Goal: Transaction & Acquisition: Purchase product/service

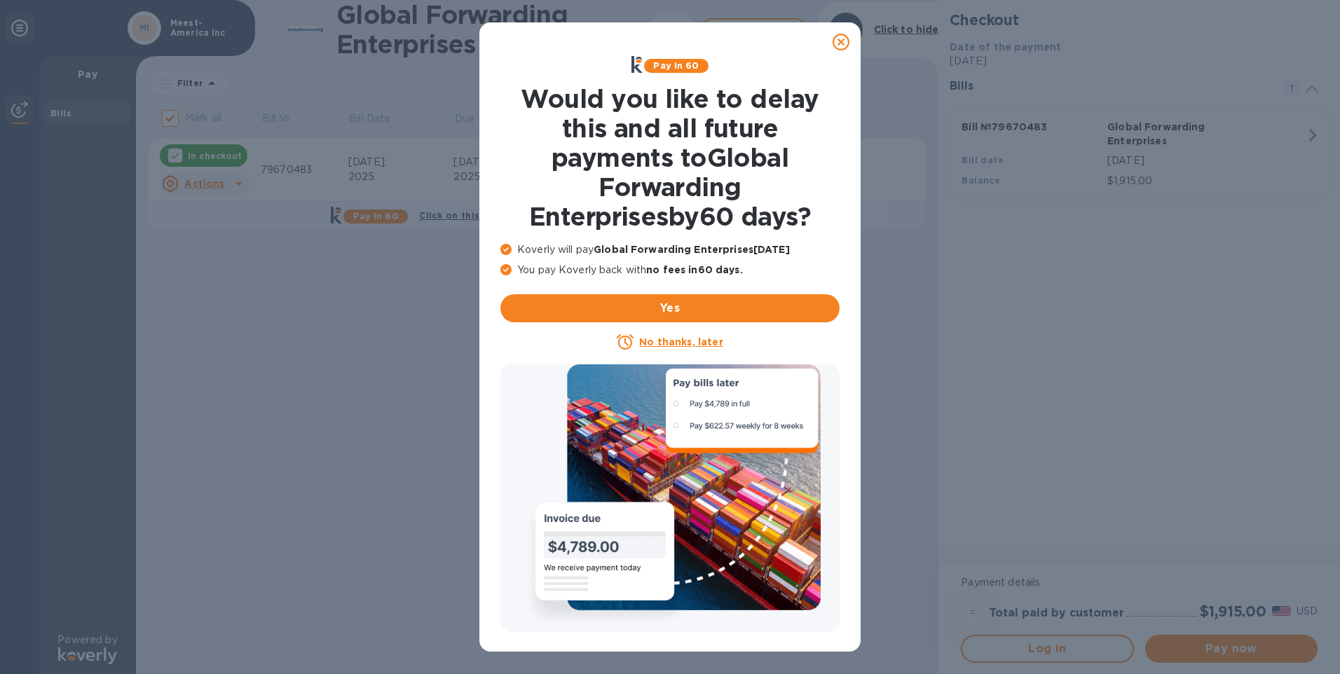
click at [843, 40] on icon at bounding box center [841, 42] width 17 height 17
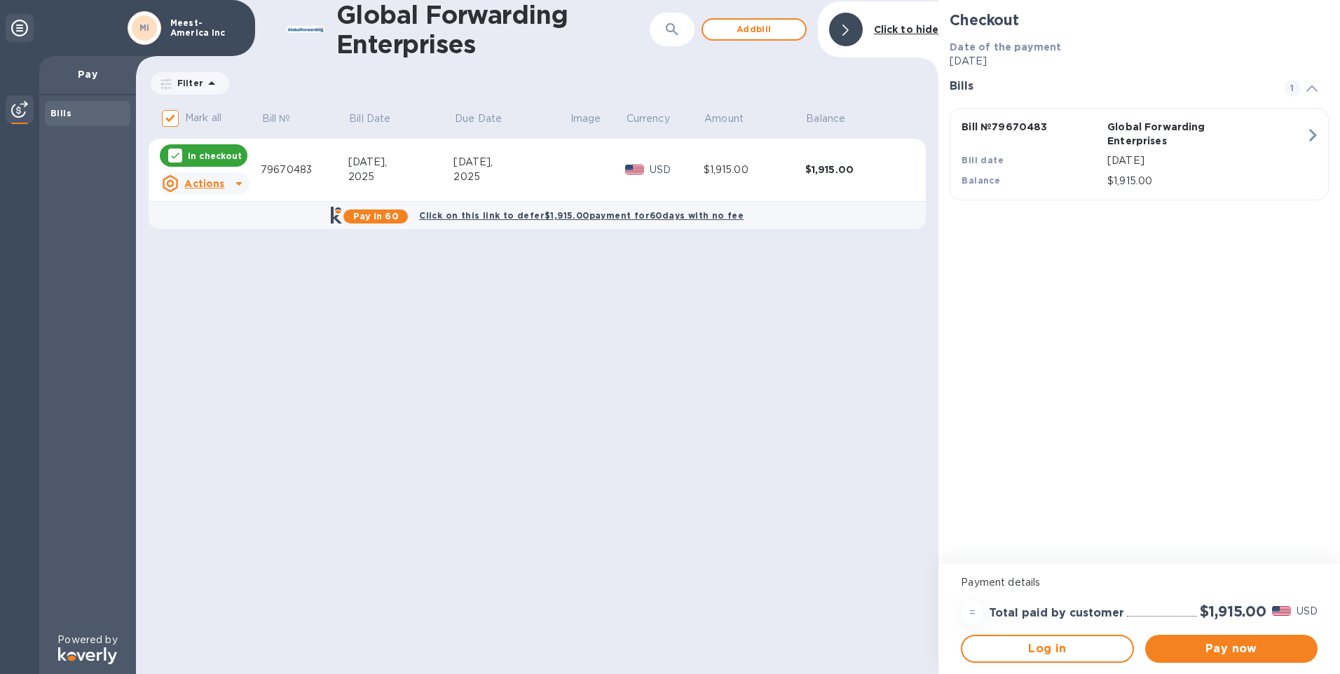
click at [235, 178] on icon at bounding box center [239, 183] width 17 height 17
click at [235, 178] on div at bounding box center [670, 337] width 1340 height 674
click at [585, 397] on div "Global Forwarding Enterprises ​ Add [PERSON_NAME] to hide Filter Amount Mark al…" at bounding box center [537, 337] width 802 height 674
click at [1229, 648] on span "Pay now" at bounding box center [1231, 649] width 150 height 17
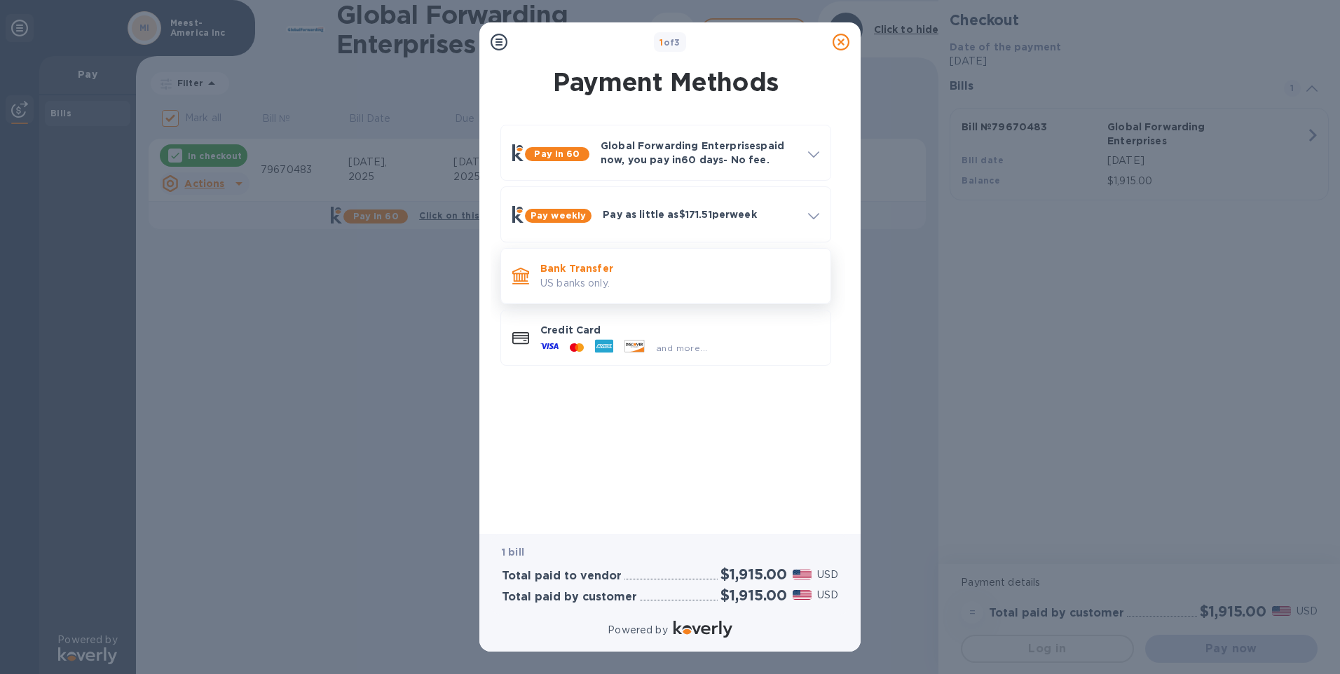
click at [624, 279] on p "US banks only." at bounding box center [679, 283] width 279 height 15
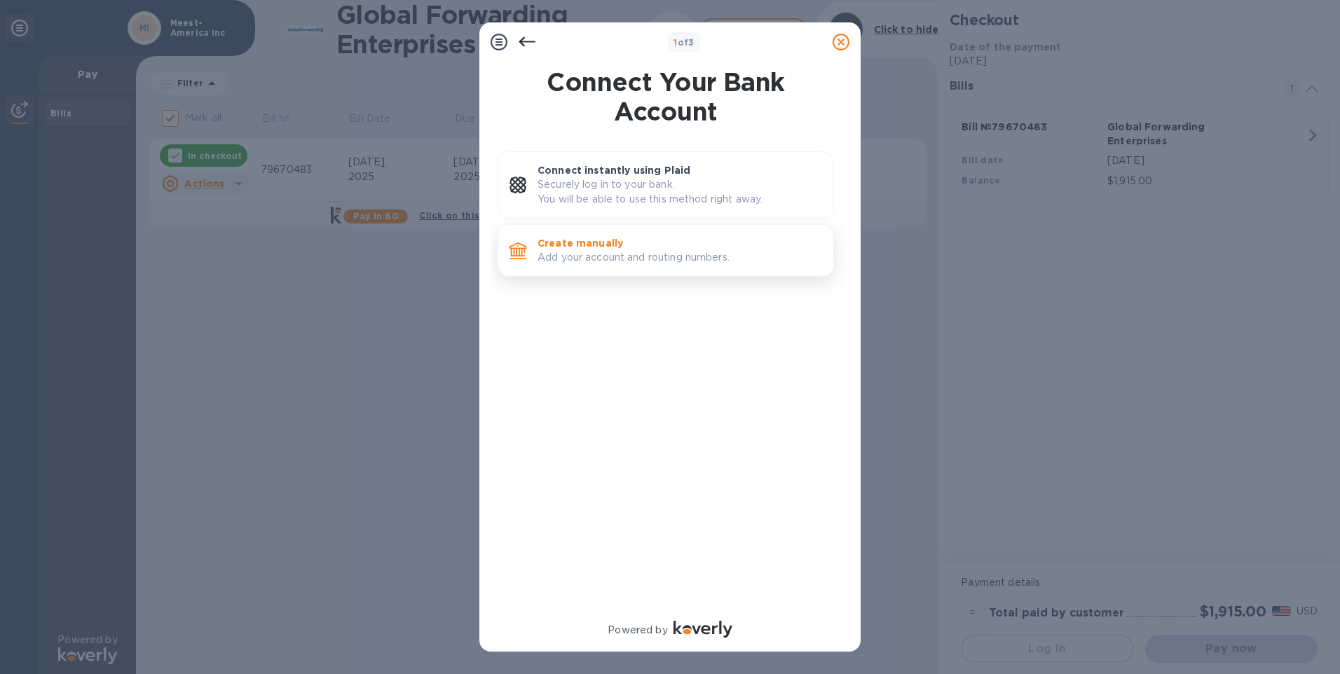
click at [629, 245] on p "Create manually" at bounding box center [680, 243] width 285 height 14
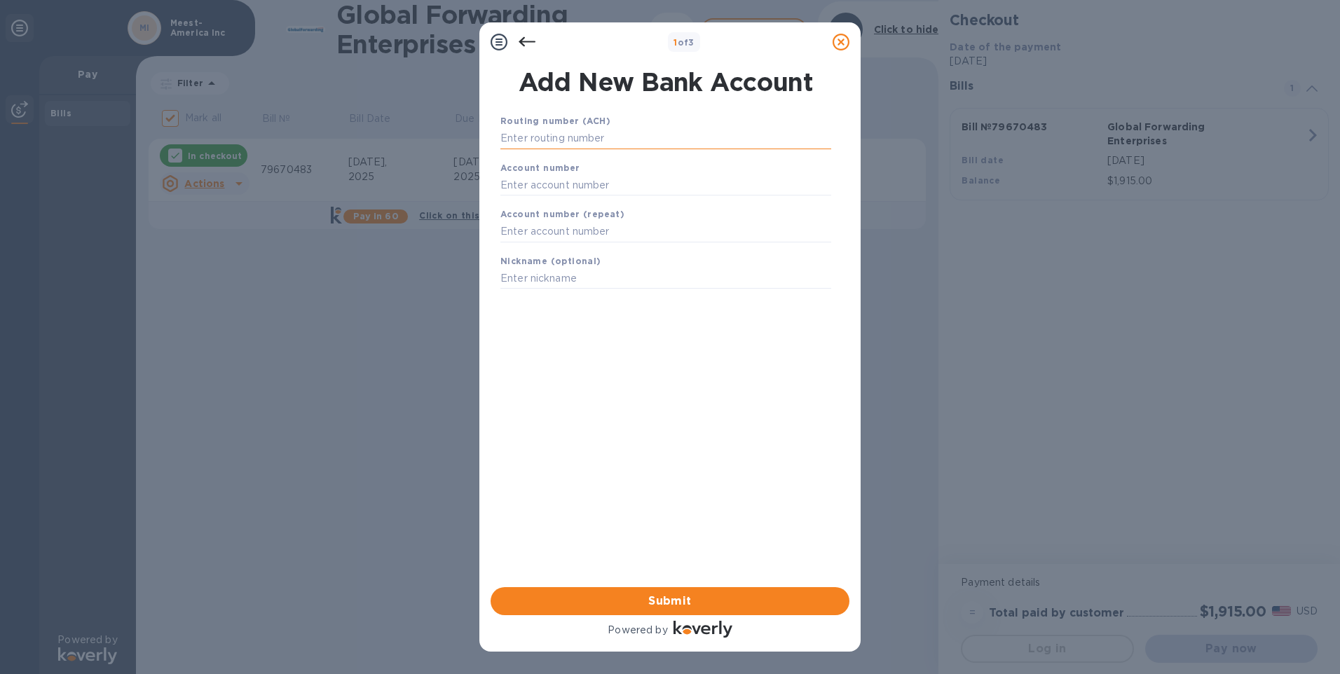
click at [519, 144] on input "text" at bounding box center [665, 138] width 331 height 21
paste input "21202337"
type input "021202337"
click at [574, 177] on div "Account number" at bounding box center [666, 195] width 342 height 47
click at [567, 208] on input "text" at bounding box center [665, 202] width 331 height 21
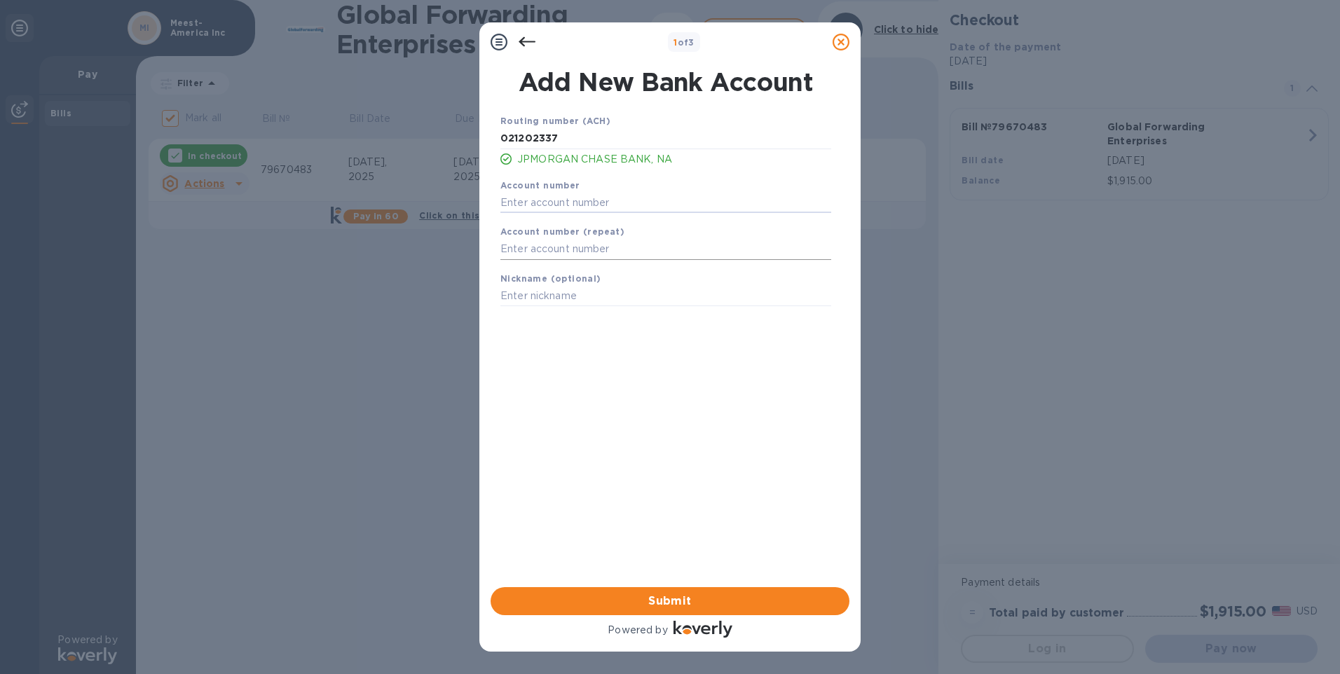
paste input "938335889"
type input "938335889"
drag, startPoint x: 587, startPoint y: 246, endPoint x: 622, endPoint y: 261, distance: 38.7
click at [587, 246] on input "text" at bounding box center [665, 249] width 331 height 21
type input "938335889"
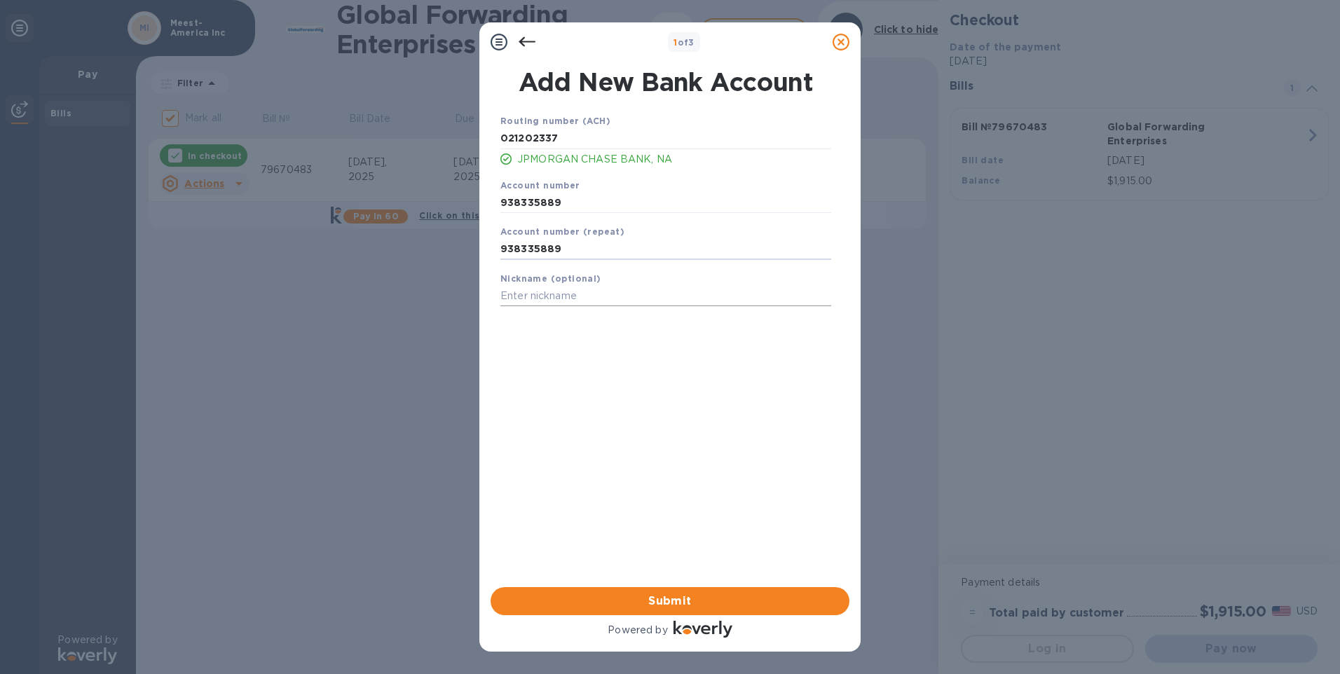
click at [617, 294] on input "text" at bounding box center [665, 296] width 331 height 21
type input "Meest-America"
click at [580, 449] on div "Routing number (ACH) [US_BANK_ROUTING_MICR] JPMORGAN CHASE BANK, NA Account num…" at bounding box center [665, 332] width 359 height 460
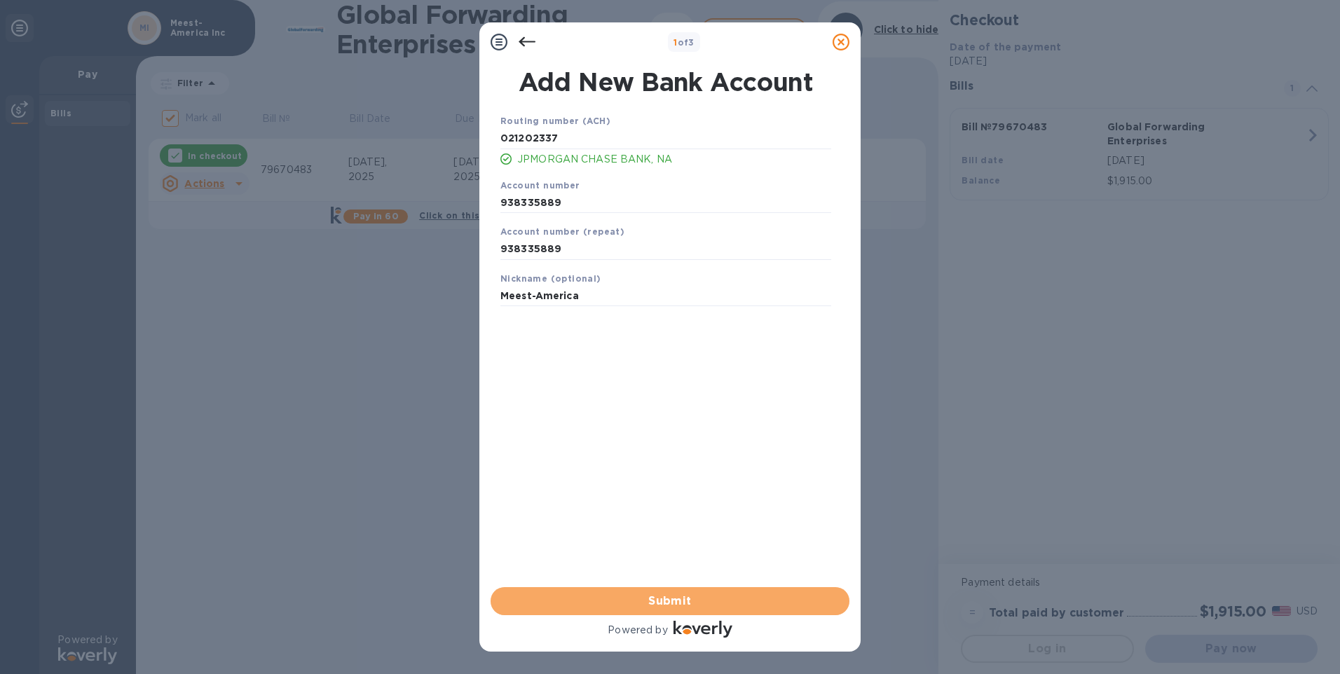
click at [677, 596] on span "Submit" at bounding box center [670, 601] width 336 height 17
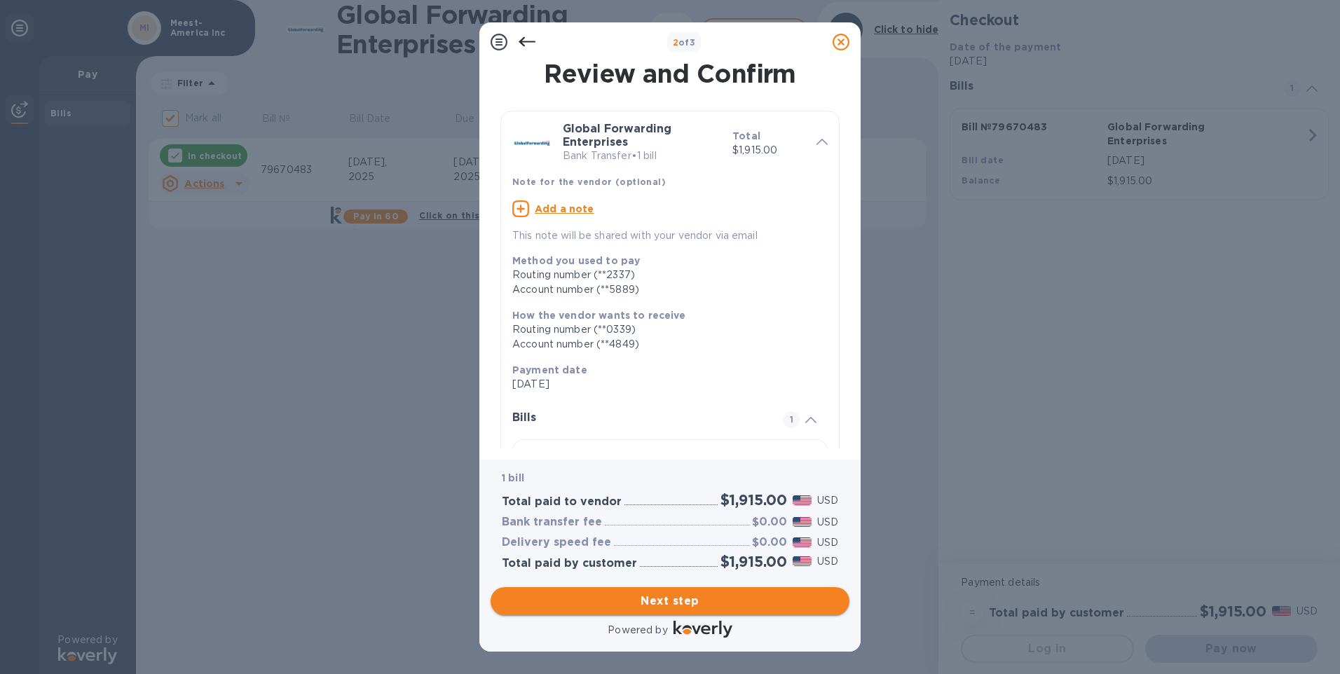
drag, startPoint x: 683, startPoint y: 596, endPoint x: 616, endPoint y: 592, distance: 66.7
click at [682, 596] on span "Next step" at bounding box center [670, 601] width 336 height 17
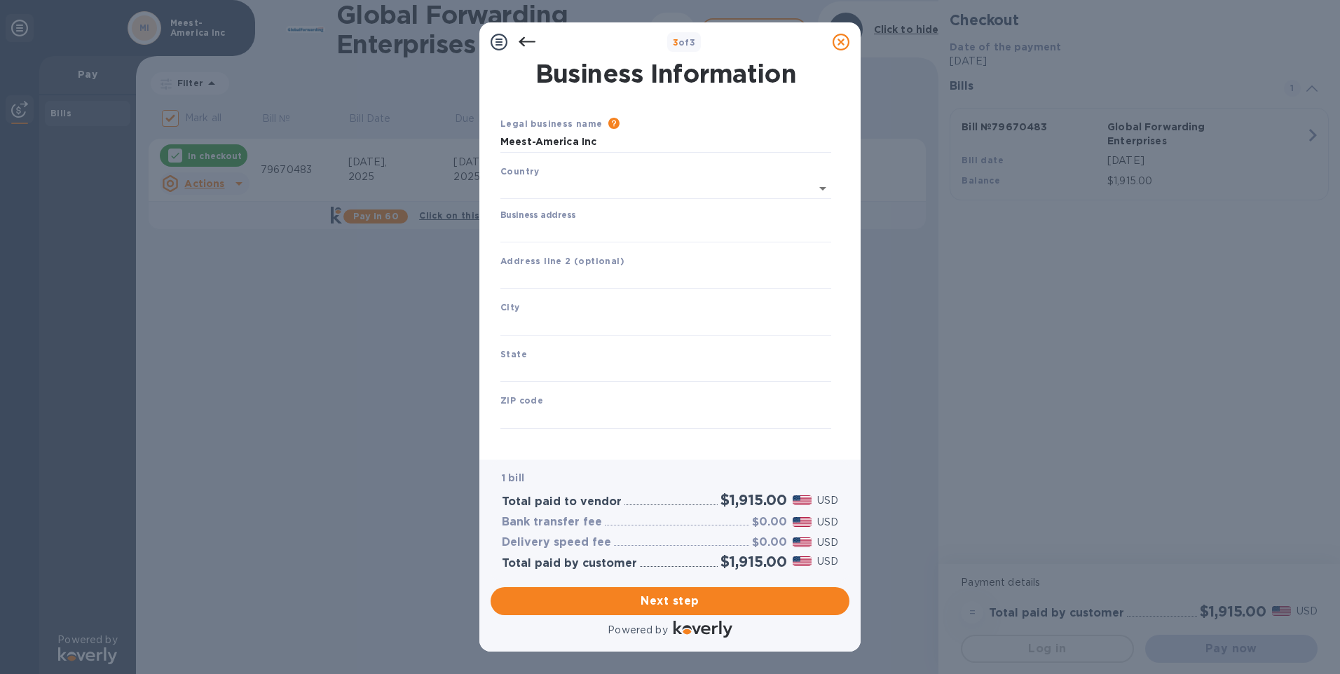
type input "[GEOGRAPHIC_DATA]"
click at [568, 219] on input "Business address" at bounding box center [665, 229] width 331 height 21
type input "[STREET_ADDRESS][PERSON_NAME]"
type input "[GEOGRAPHIC_DATA]"
type input "NJ"
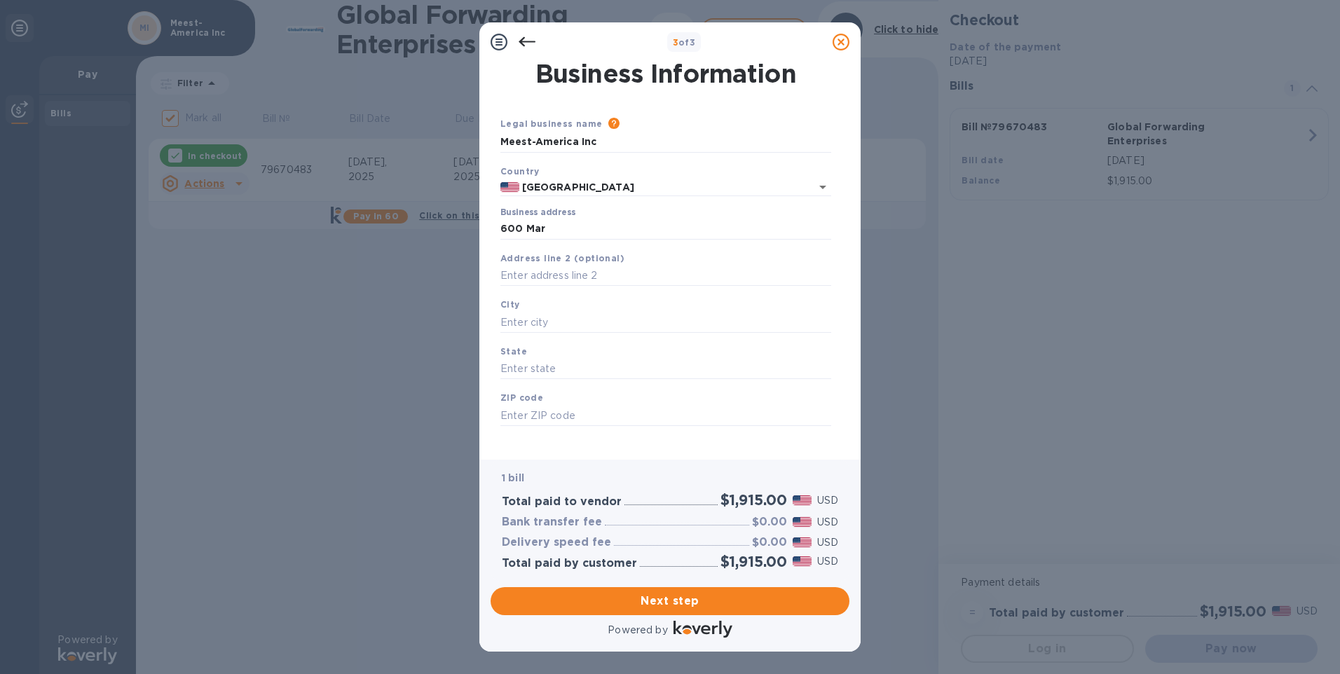
type input "07064"
click at [630, 229] on input "[STREET_ADDRESS][PERSON_NAME]" at bounding box center [665, 229] width 331 height 21
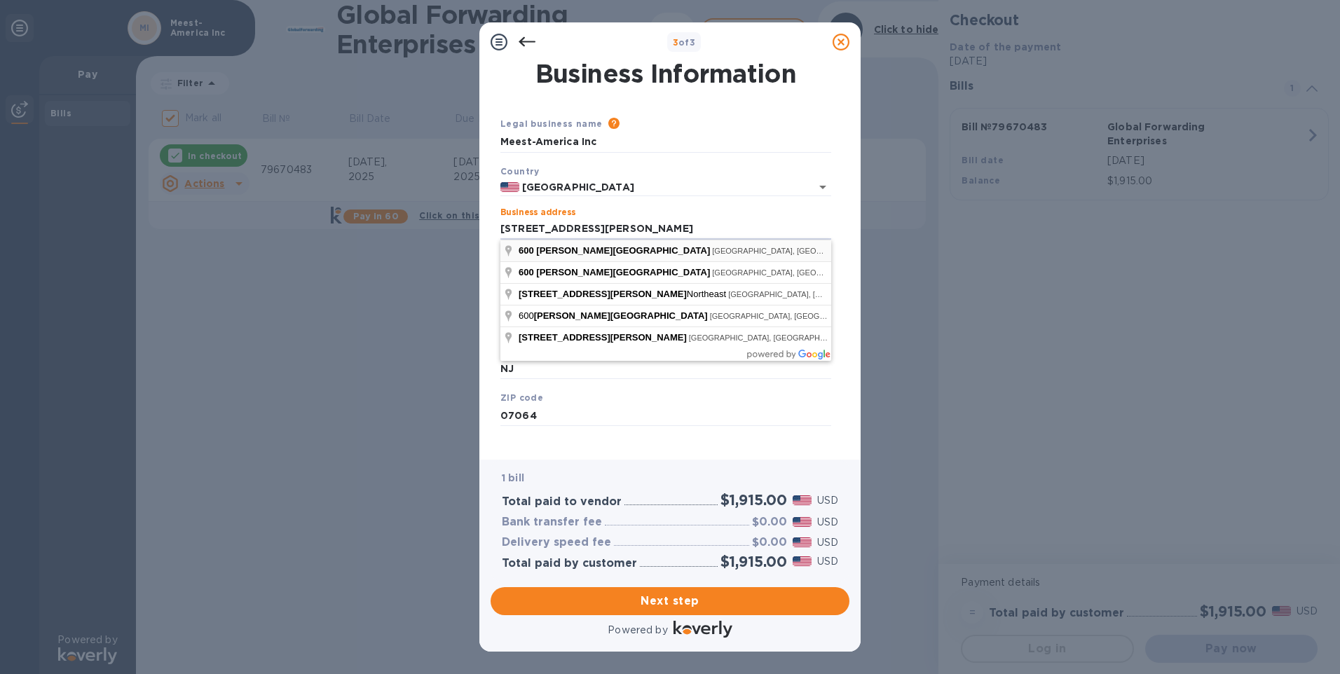
type input "[STREET_ADDRESS][PERSON_NAME]"
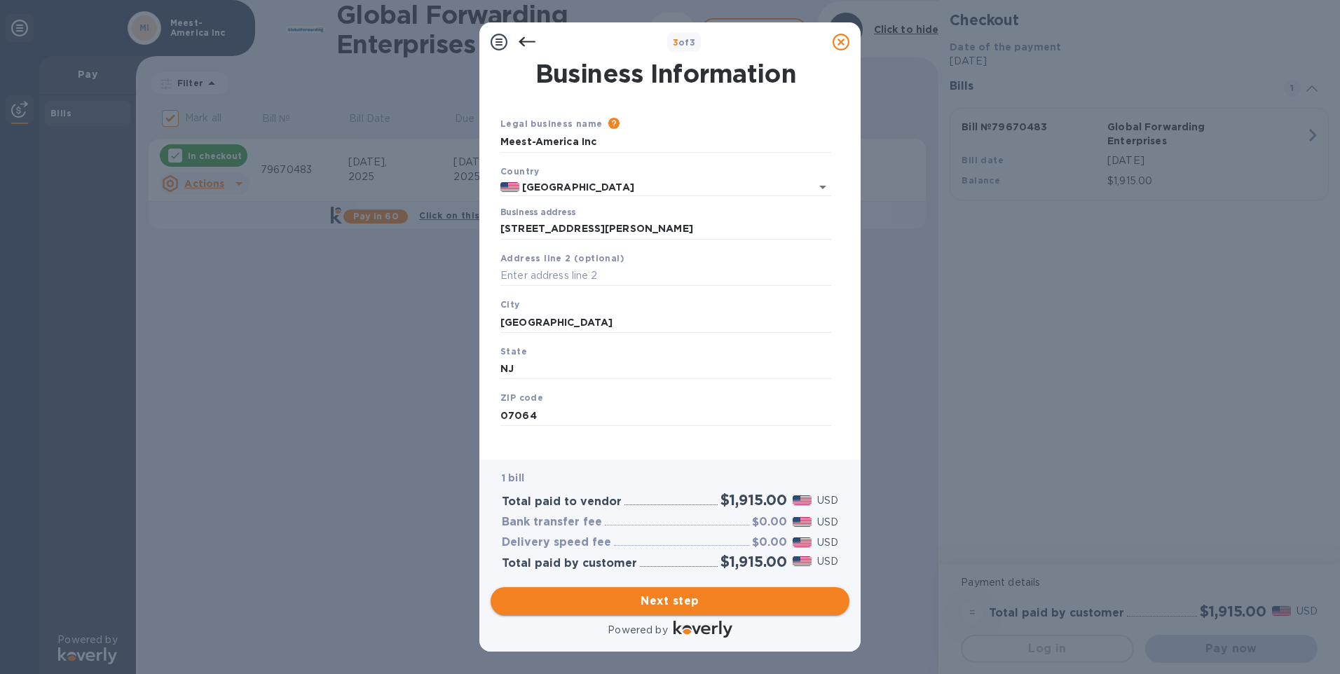
click at [685, 595] on span "Next step" at bounding box center [670, 601] width 336 height 17
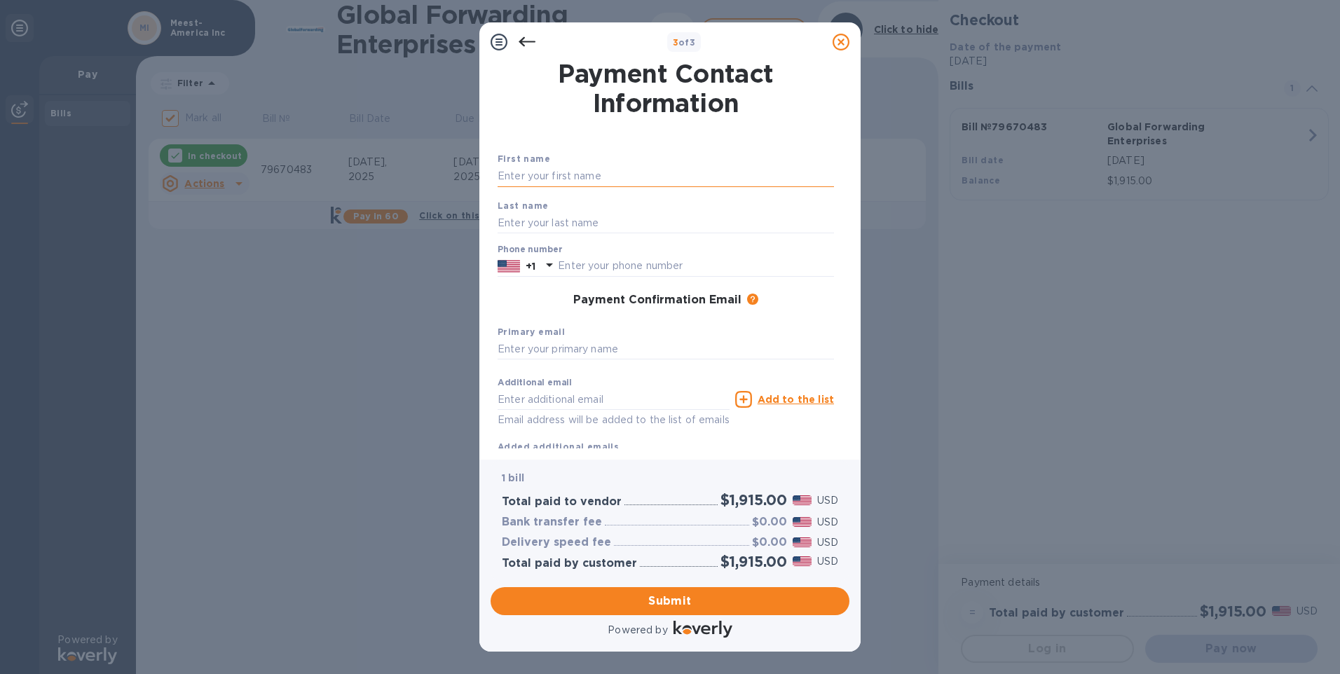
click at [573, 175] on input "text" at bounding box center [666, 176] width 336 height 21
type input "Lesya"
click at [578, 163] on div "First name [PERSON_NAME]" at bounding box center [666, 169] width 348 height 47
click at [547, 225] on input "text" at bounding box center [666, 222] width 336 height 21
type input "Tenderyak"
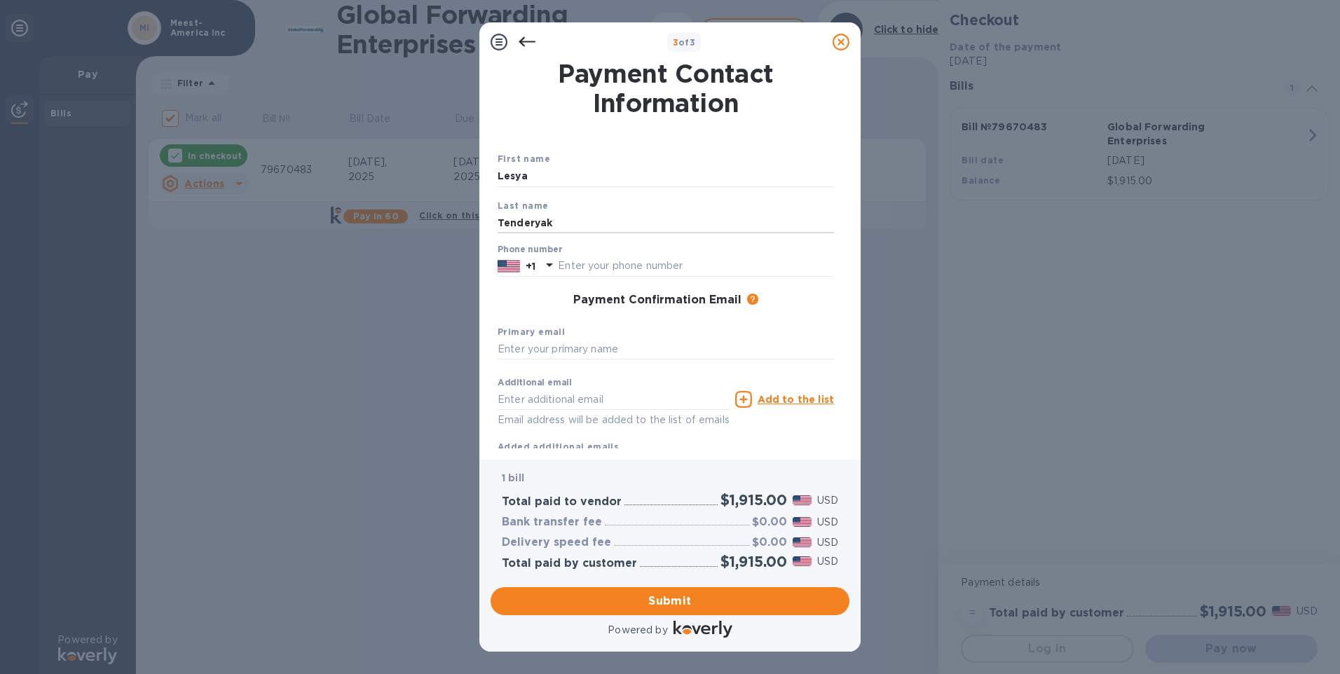
click at [622, 154] on div "First name [PERSON_NAME]" at bounding box center [666, 169] width 348 height 47
click at [603, 267] on input "text" at bounding box center [696, 266] width 276 height 21
type input "7326341517"
click at [668, 336] on div "Primary email" at bounding box center [666, 342] width 348 height 47
click at [628, 334] on div "Primary email" at bounding box center [666, 342] width 348 height 47
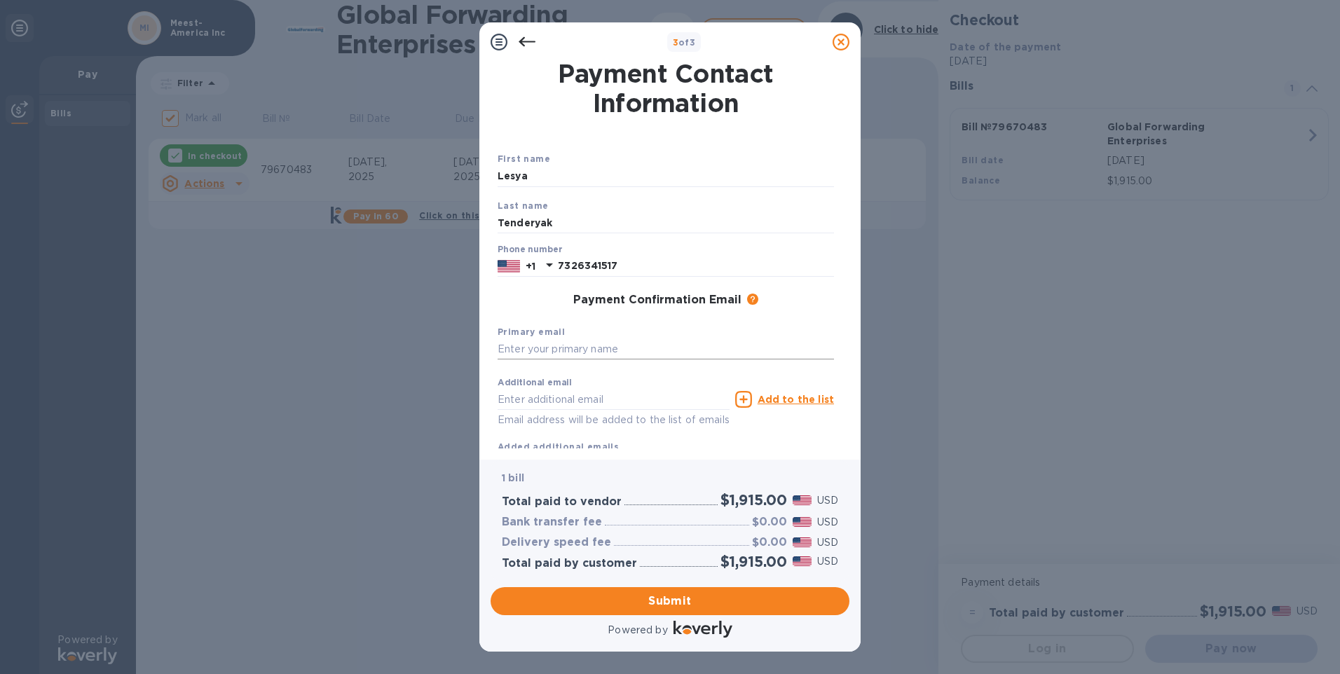
click at [618, 346] on input "text" at bounding box center [666, 349] width 336 height 21
type input "[EMAIL_ADDRESS][DOMAIN_NAME]"
click at [772, 438] on div "Additional email [EMAIL_ADDRESS][DOMAIN_NAME] Email address will be added to th…" at bounding box center [666, 412] width 336 height 83
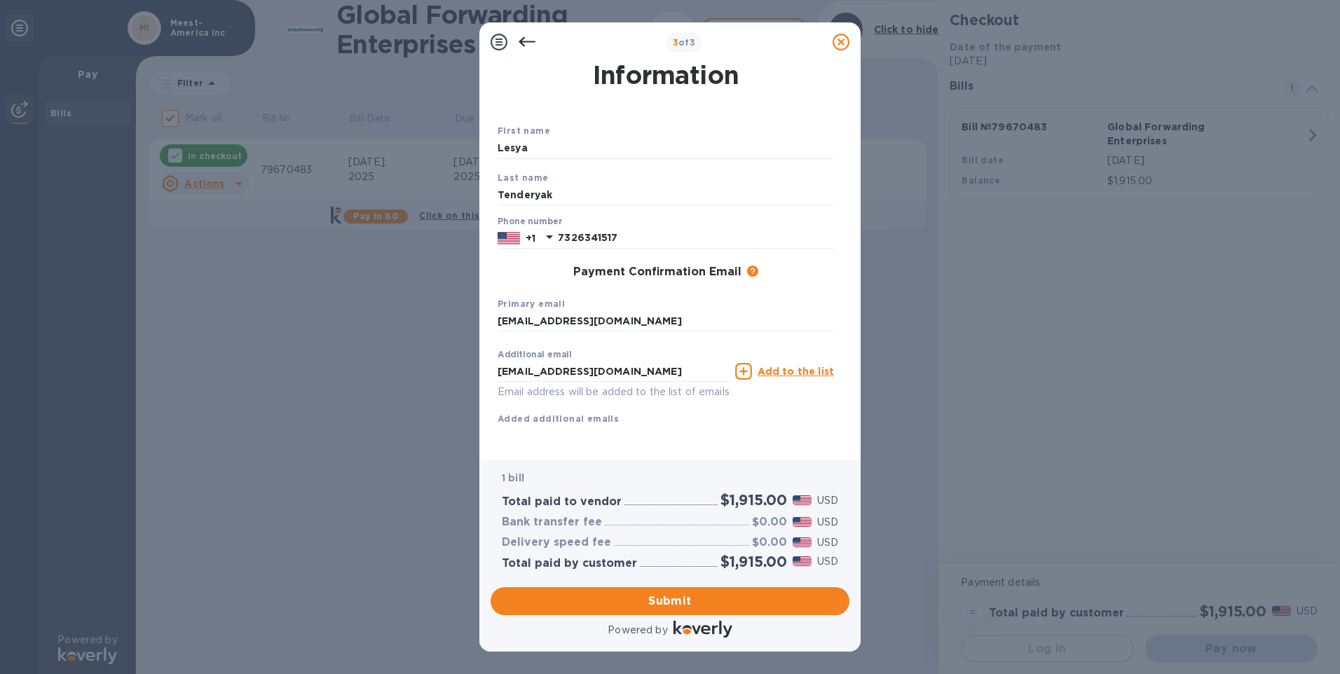
scroll to position [44, 0]
click at [656, 594] on span "Submit" at bounding box center [670, 601] width 336 height 17
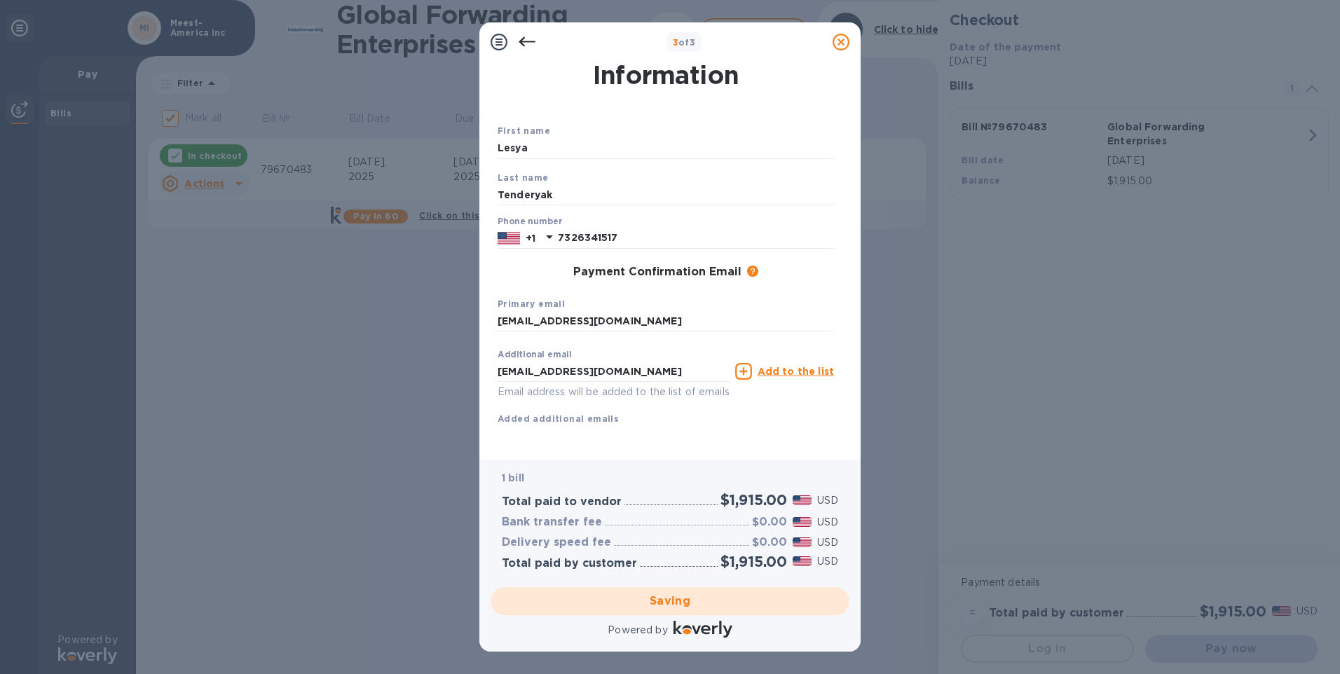
checkbox input "false"
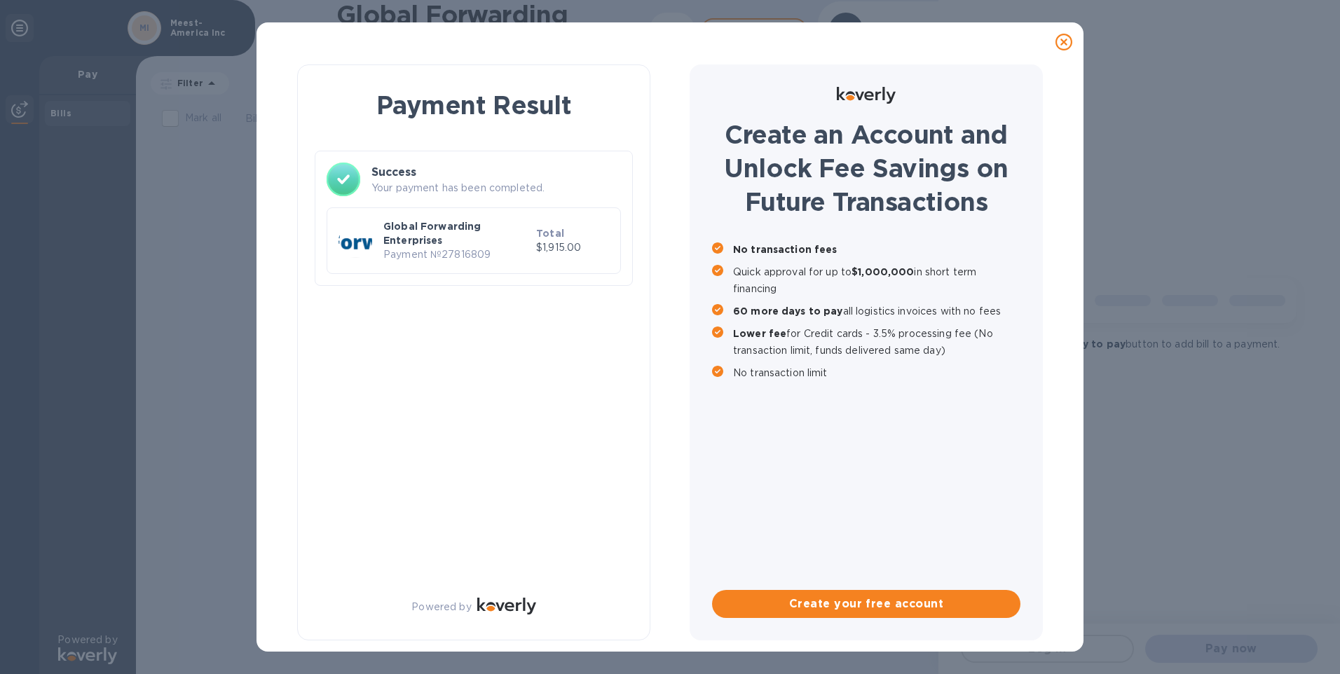
scroll to position [0, 0]
